Goal: Navigation & Orientation: Find specific page/section

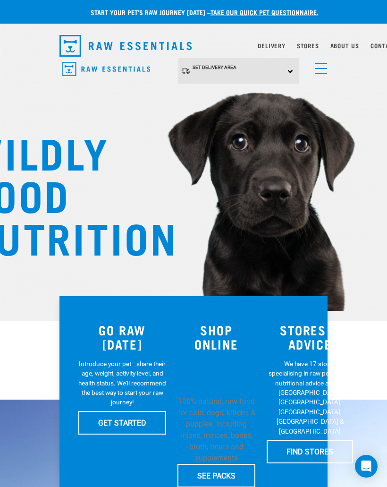
scroll to position [0, 14]
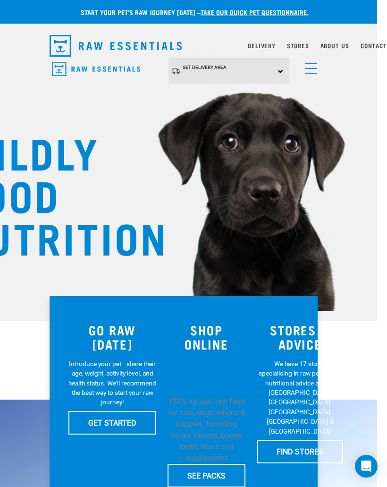
click at [335, 47] on link "About Us" at bounding box center [335, 45] width 29 height 3
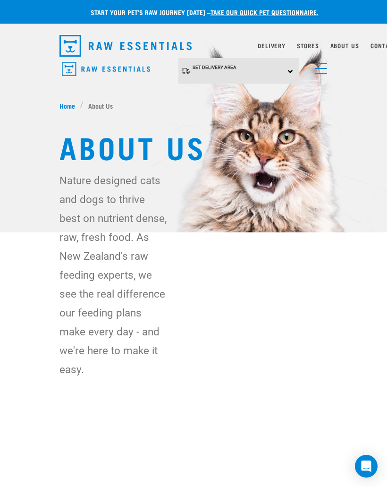
click at [353, 45] on link "About Us" at bounding box center [345, 45] width 29 height 3
click at [350, 47] on link "About Us" at bounding box center [345, 45] width 29 height 3
